Goal: Find specific page/section: Find specific page/section

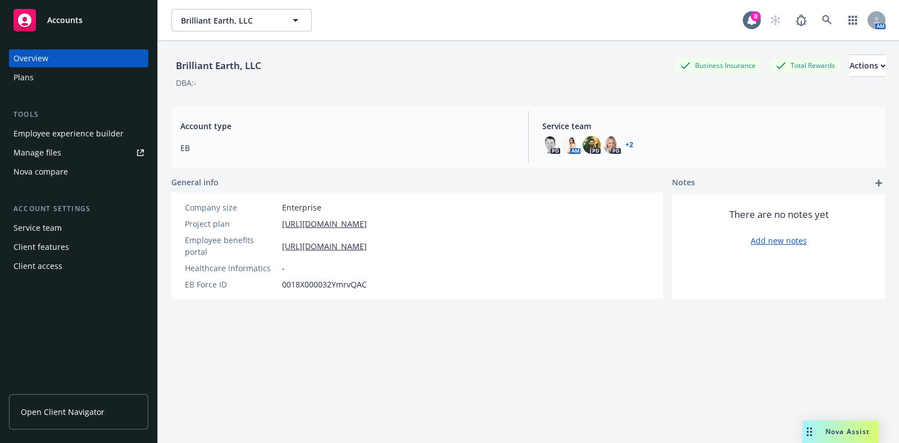
drag, startPoint x: 0, startPoint y: 0, endPoint x: 61, endPoint y: 24, distance: 65.6
click at [61, 24] on span "Accounts" at bounding box center [64, 20] width 35 height 9
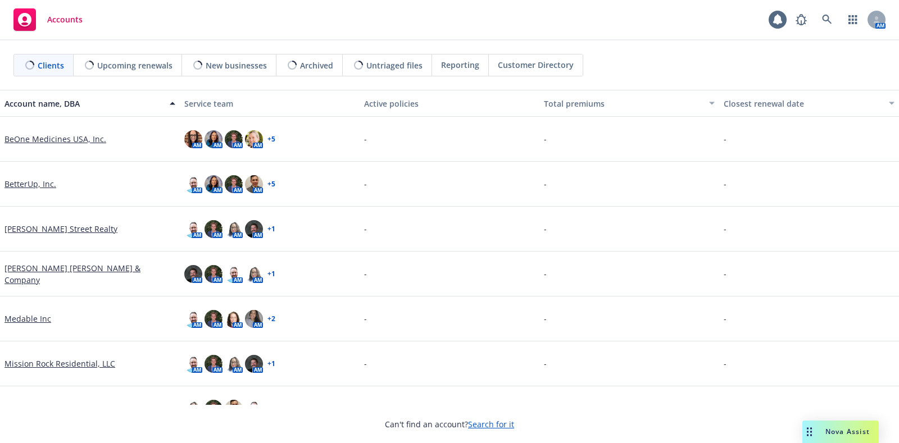
click at [30, 180] on link "BetterUp, Inc." at bounding box center [30, 184] width 52 height 12
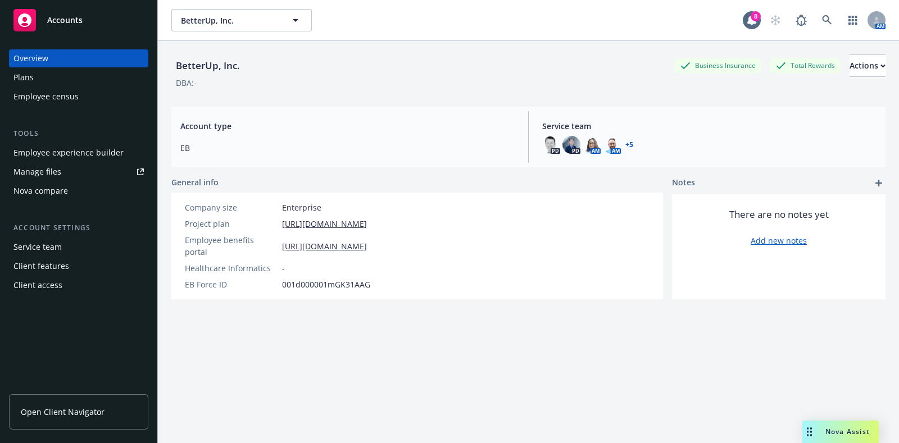
click at [58, 158] on div "Employee experience builder" at bounding box center [68, 153] width 110 height 18
click at [69, 18] on span "Accounts" at bounding box center [64, 20] width 35 height 9
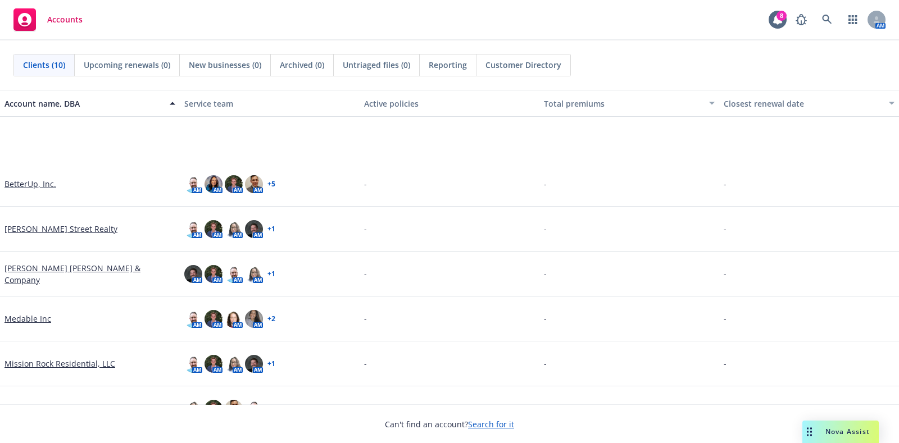
scroll to position [161, 0]
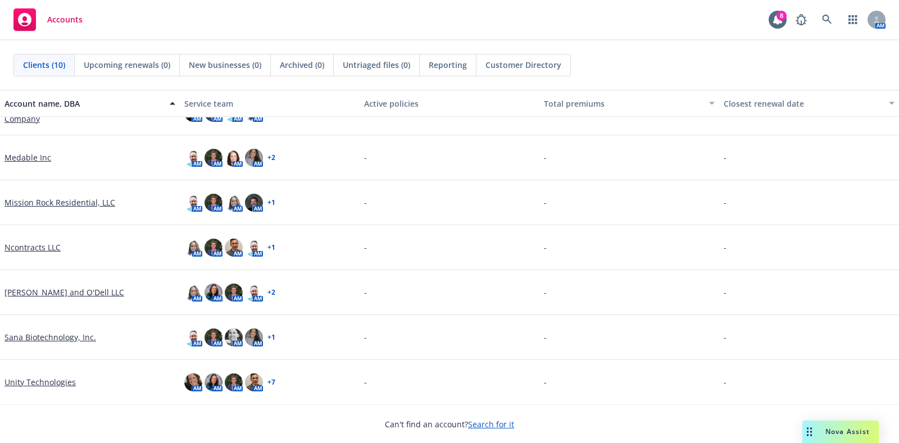
click at [61, 341] on link "Sana Biotechnology, Inc." at bounding box center [50, 338] width 92 height 12
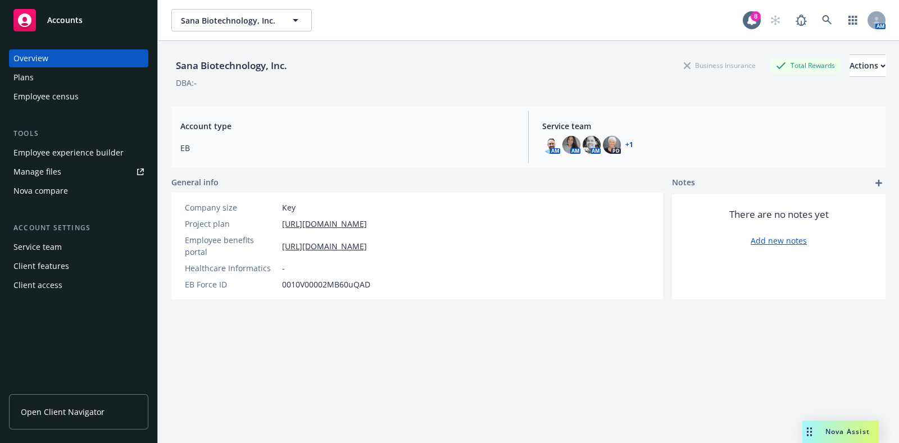
click at [72, 159] on div "Employee experience builder" at bounding box center [68, 153] width 110 height 18
click at [51, 31] on link "Accounts" at bounding box center [78, 19] width 139 height 31
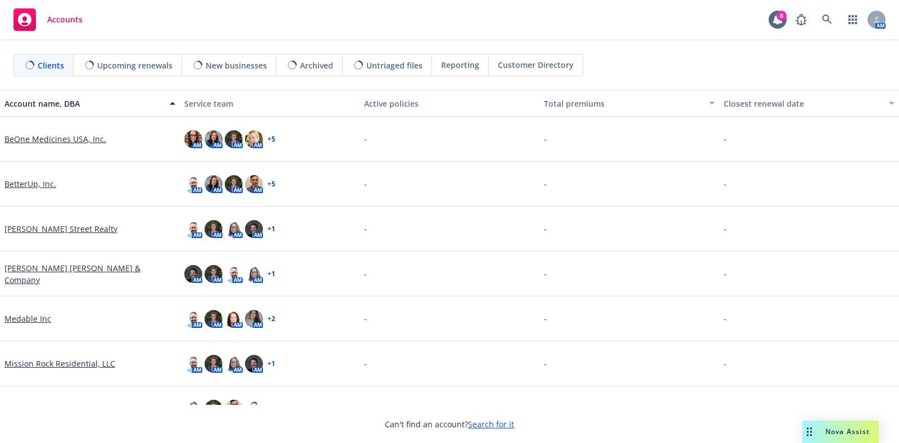
click at [13, 184] on link "BetterUp, Inc." at bounding box center [30, 184] width 52 height 12
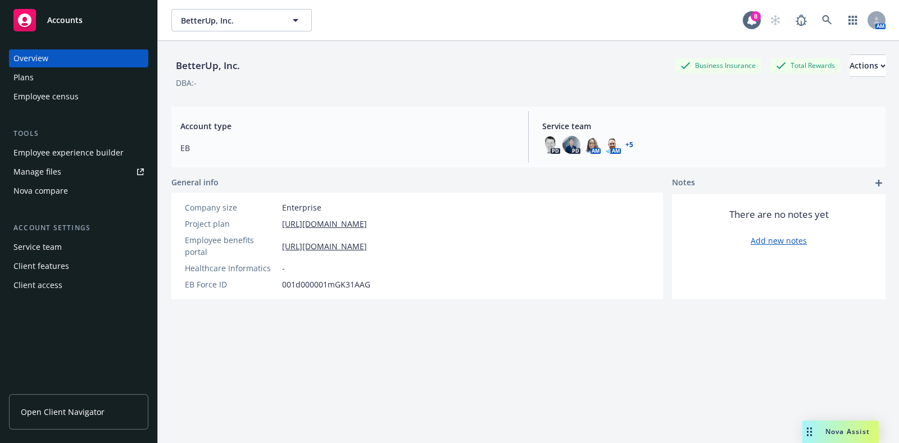
click at [429, 358] on div "BetterUp, Inc. Business Insurance Total Rewards Actions DBA: - Account type EB …" at bounding box center [528, 256] width 714 height 430
click at [440, 121] on span "Account type" at bounding box center [347, 126] width 334 height 12
click at [822, 22] on icon at bounding box center [827, 20] width 10 height 10
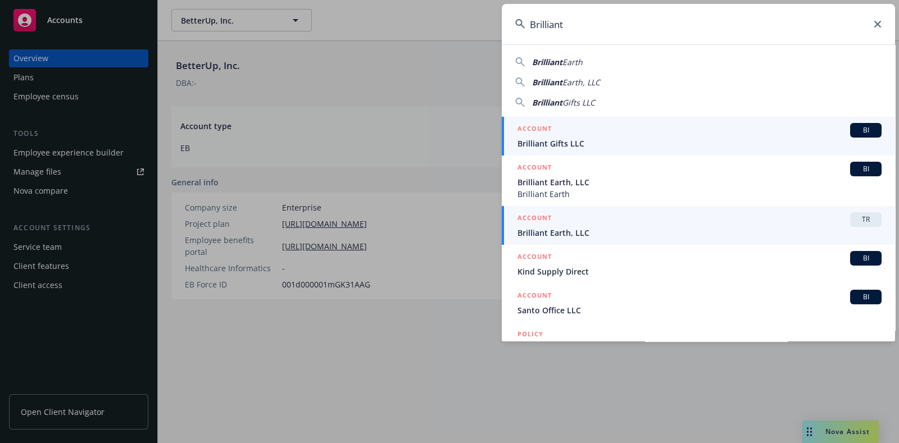
type input "Brilliant"
click at [625, 224] on div "ACCOUNT TR" at bounding box center [700, 219] width 364 height 15
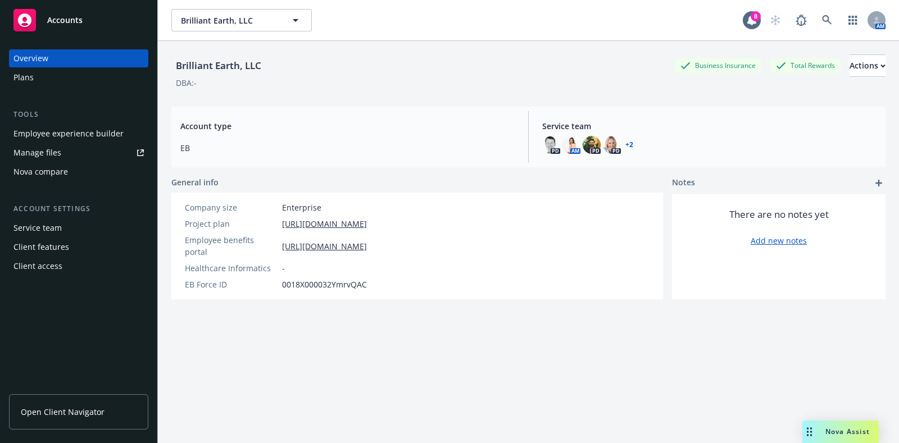
click at [96, 135] on div "Employee experience builder" at bounding box center [68, 134] width 110 height 18
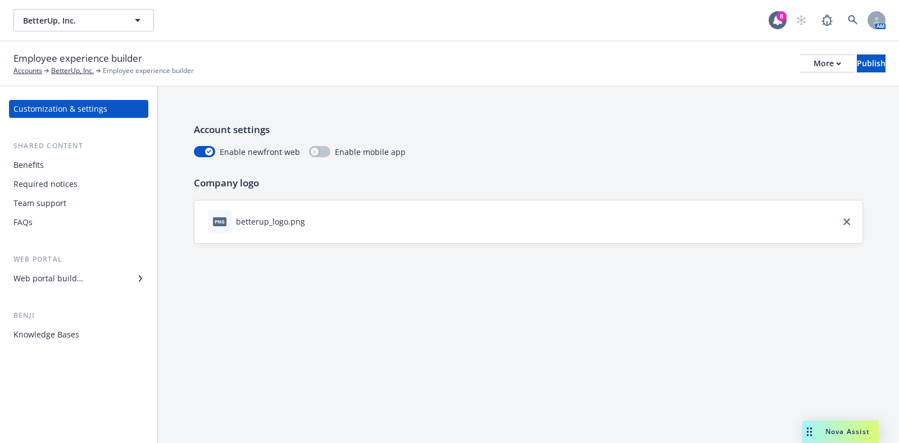
click at [35, 167] on div "Benefits" at bounding box center [28, 165] width 30 height 18
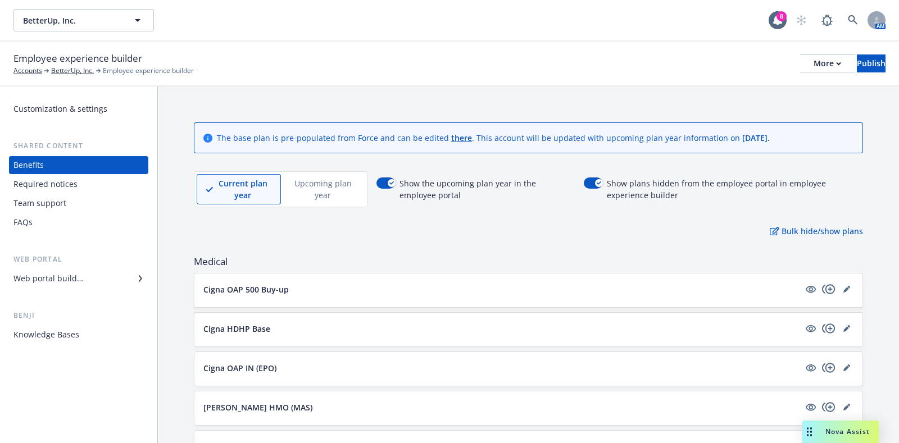
click at [315, 187] on p "Upcoming plan year" at bounding box center [323, 190] width 65 height 24
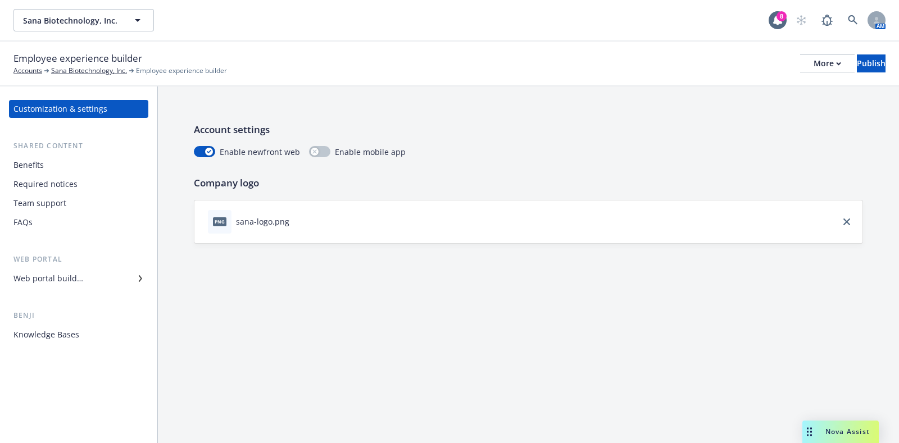
click at [76, 280] on div "Web portal builder" at bounding box center [48, 279] width 70 height 18
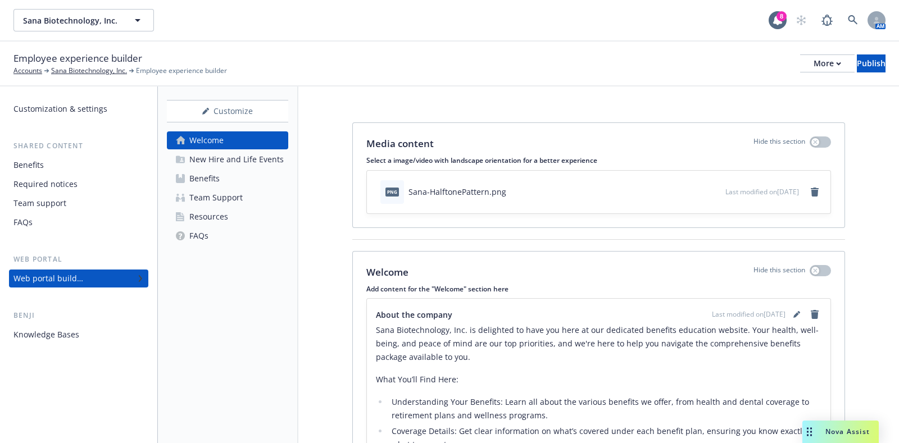
click at [226, 180] on link "Benefits" at bounding box center [227, 179] width 121 height 18
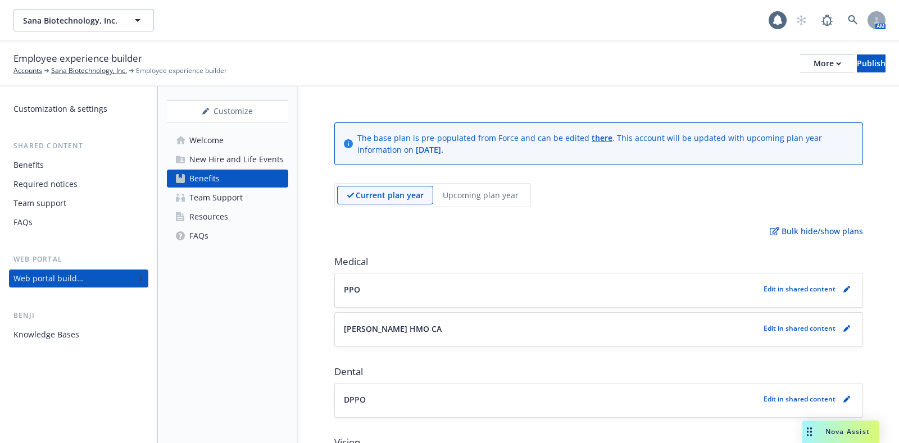
click at [79, 162] on div "Benefits" at bounding box center [78, 165] width 130 height 18
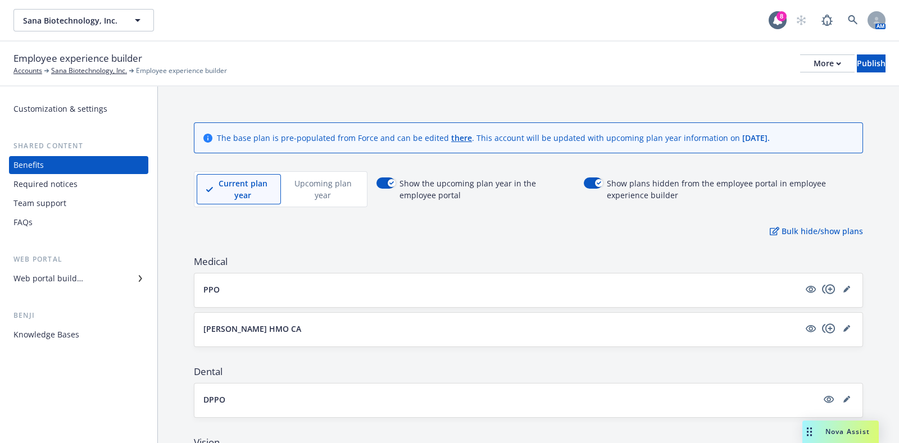
click at [329, 195] on p "Upcoming plan year" at bounding box center [323, 190] width 65 height 24
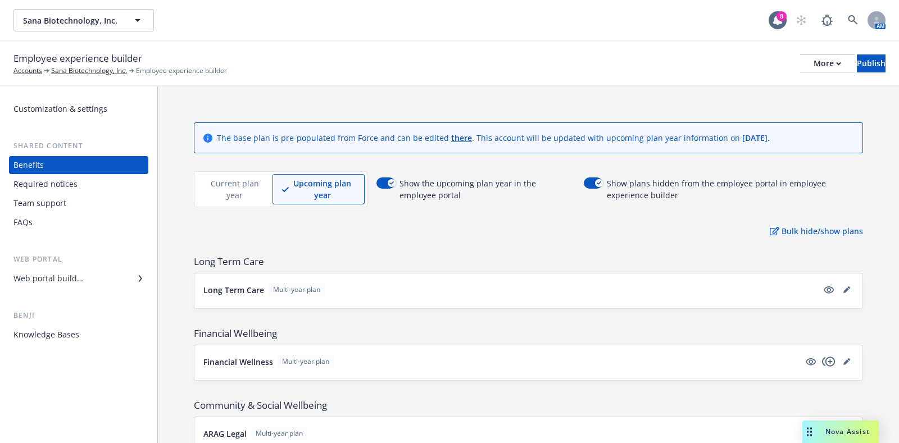
click at [265, 200] on div "Current plan year" at bounding box center [235, 189] width 76 height 30
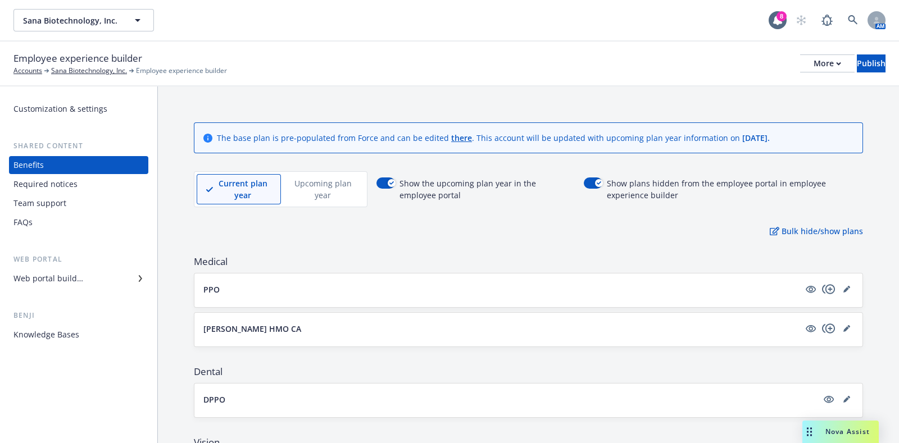
click at [250, 192] on p "Current plan year" at bounding box center [242, 190] width 57 height 24
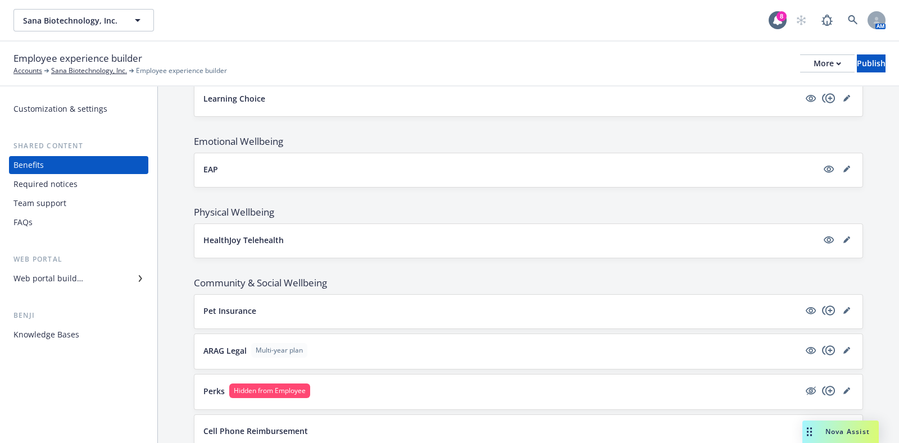
scroll to position [1079, 0]
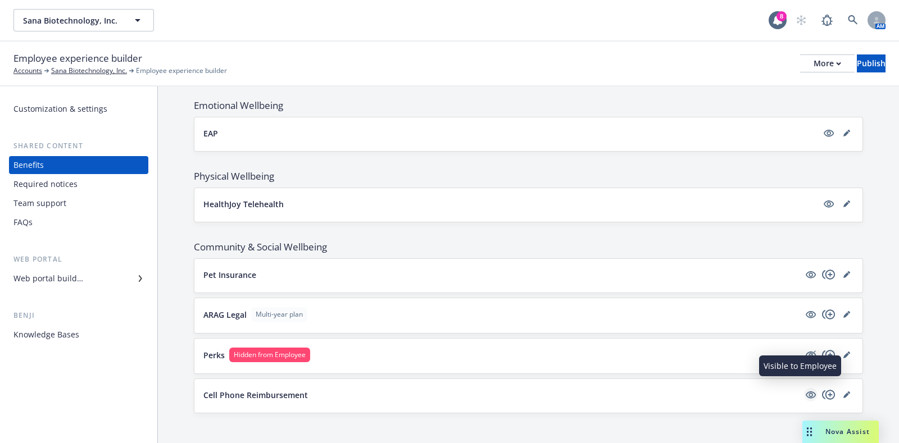
click at [806, 392] on icon "visible" at bounding box center [811, 395] width 10 height 10
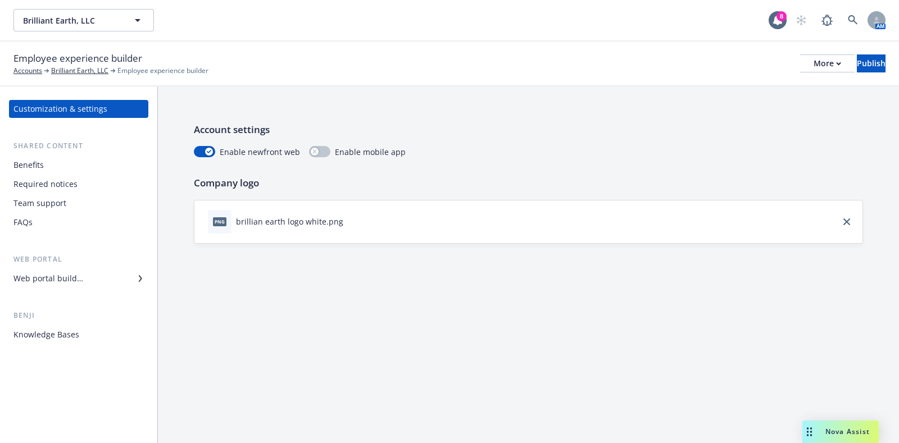
click at [98, 283] on div "Web portal builder" at bounding box center [78, 279] width 130 height 18
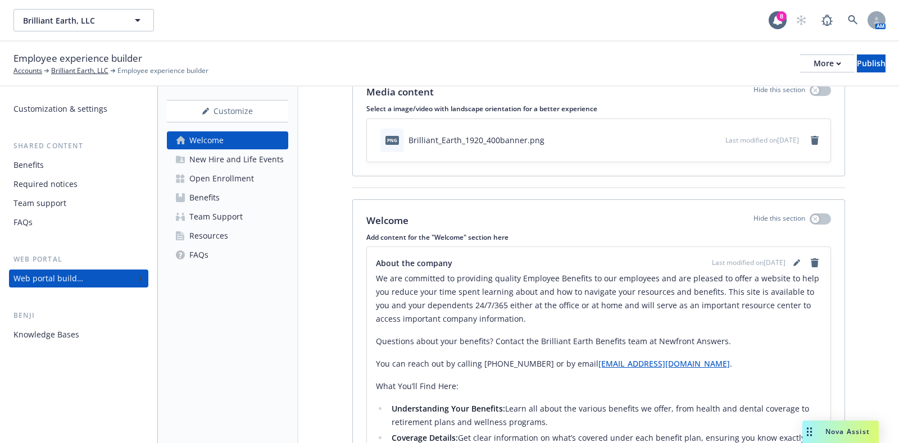
scroll to position [70, 0]
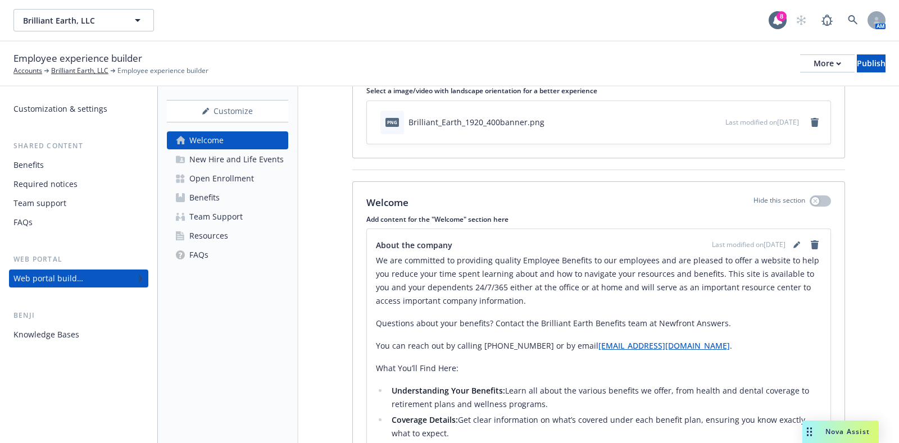
click at [224, 188] on div "Welcome New Hire and Life Events Open Enrollment Benefits Team Support Resource…" at bounding box center [227, 198] width 121 height 133
click at [233, 180] on div "Open Enrollment" at bounding box center [221, 179] width 65 height 18
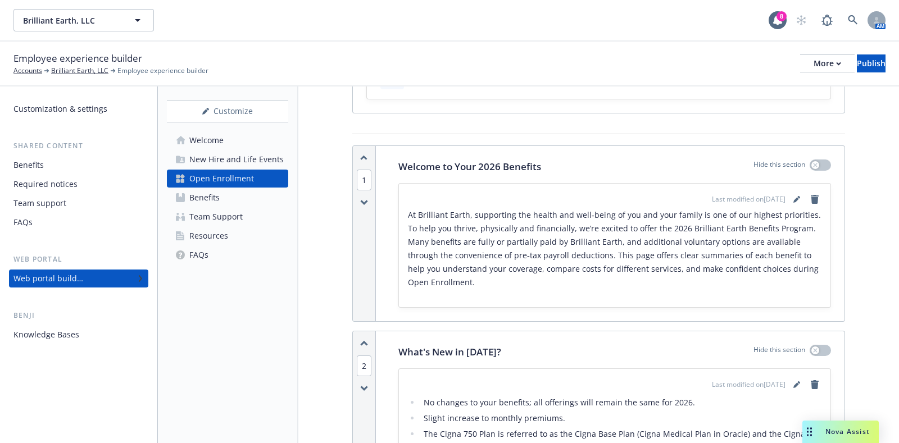
scroll to position [70, 0]
